Goal: Task Accomplishment & Management: Use online tool/utility

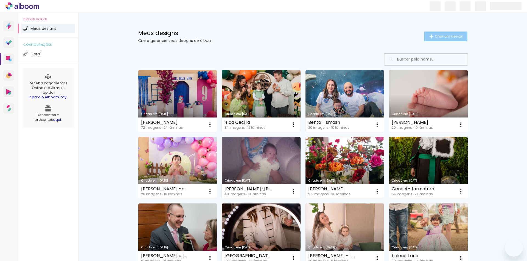
click at [434, 35] on span "Criar um design" at bounding box center [448, 37] width 29 height 4
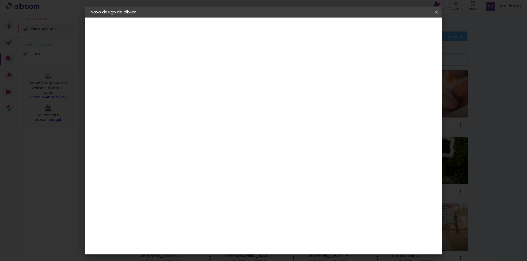
click at [180, 73] on input at bounding box center [180, 73] width 0 height 9
type input "Jovita 80 anos"
type paper-input "Jovita 80 anos"
click at [0, 0] on slot "Avançar" at bounding box center [0, 0] width 0 height 0
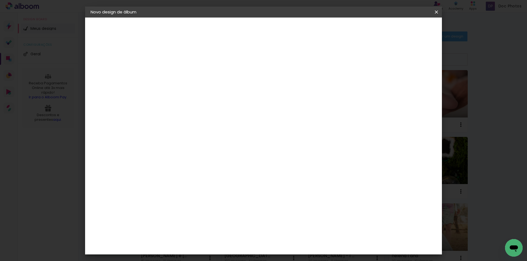
click at [283, 30] on paper-button "Avançar" at bounding box center [269, 28] width 27 height 9
click at [202, 91] on input "text" at bounding box center [190, 95] width 21 height 9
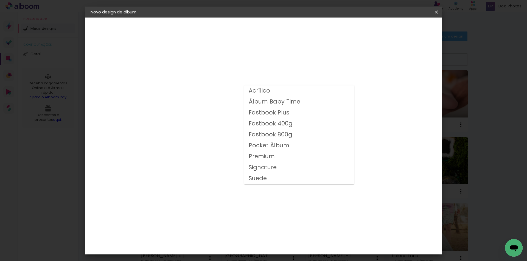
click at [0, 0] on slot "Fastbook 800g" at bounding box center [0, 0] width 0 height 0
type input "Fastbook 800g"
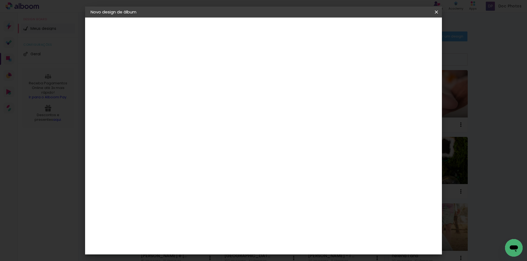
scroll to position [27, 0]
click at [237, 229] on span "25 × 25 cm" at bounding box center [227, 236] width 20 height 15
click at [0, 0] on slot "Avançar" at bounding box center [0, 0] width 0 height 0
click at [0, 0] on slot "Mostrar sangria" at bounding box center [0, 0] width 0 height 0
type paper-checkbox "on"
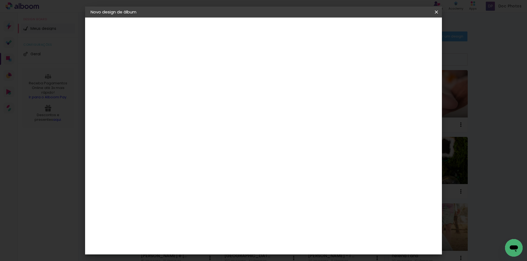
click at [402, 27] on span "Iniciar design" at bounding box center [389, 29] width 25 height 4
